Goal: Transaction & Acquisition: Download file/media

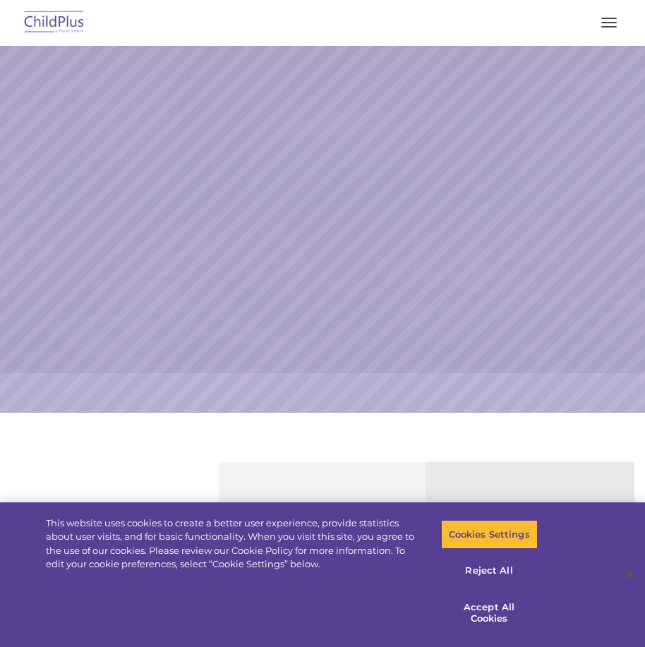
select select "MEDIUM"
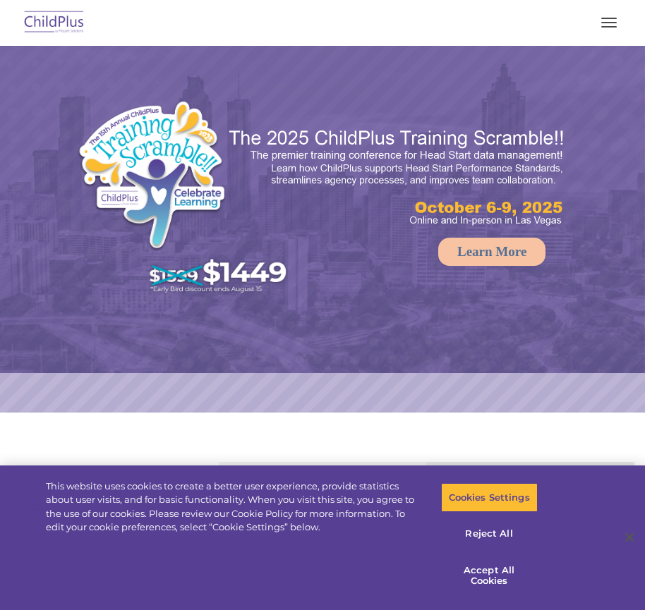
select select "MEDIUM"
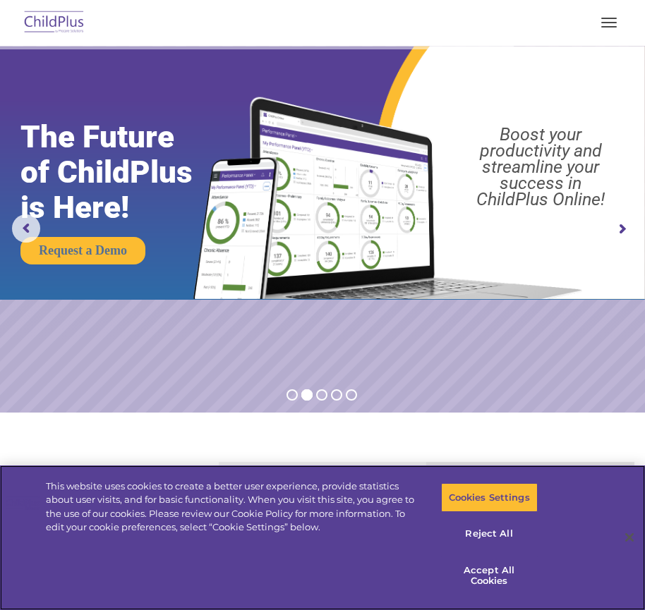
click at [611, 27] on span "button" at bounding box center [609, 26] width 16 height 1
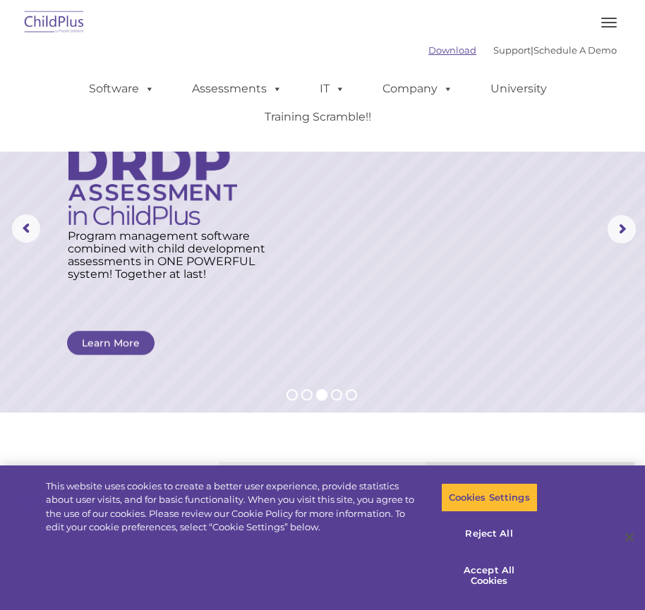
click at [428, 51] on link "Download" at bounding box center [452, 49] width 48 height 11
